Goal: Information Seeking & Learning: Learn about a topic

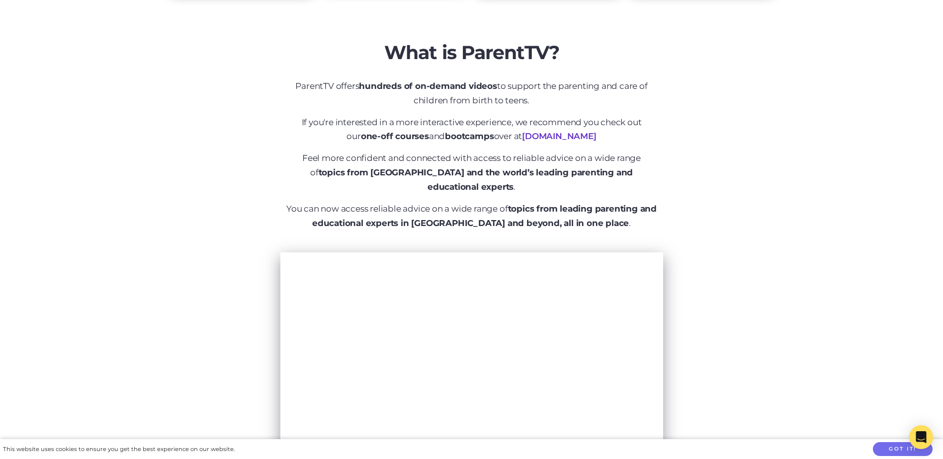
scroll to position [99, 0]
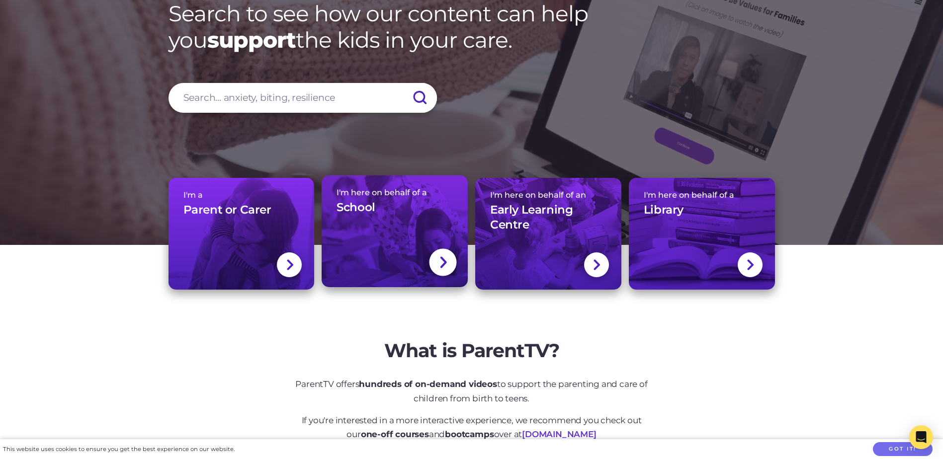
click at [368, 217] on div "I'm here on behalf of a School" at bounding box center [394, 205] width 116 height 35
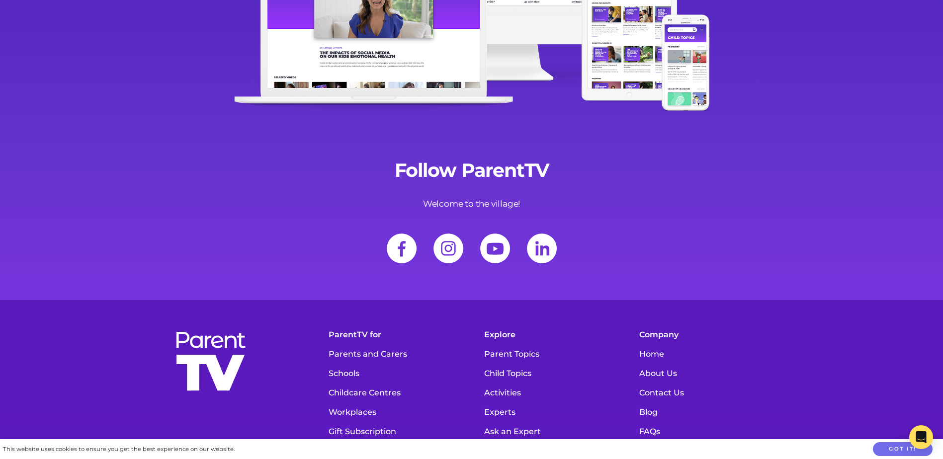
scroll to position [4251, 0]
